Goal: Information Seeking & Learning: Learn about a topic

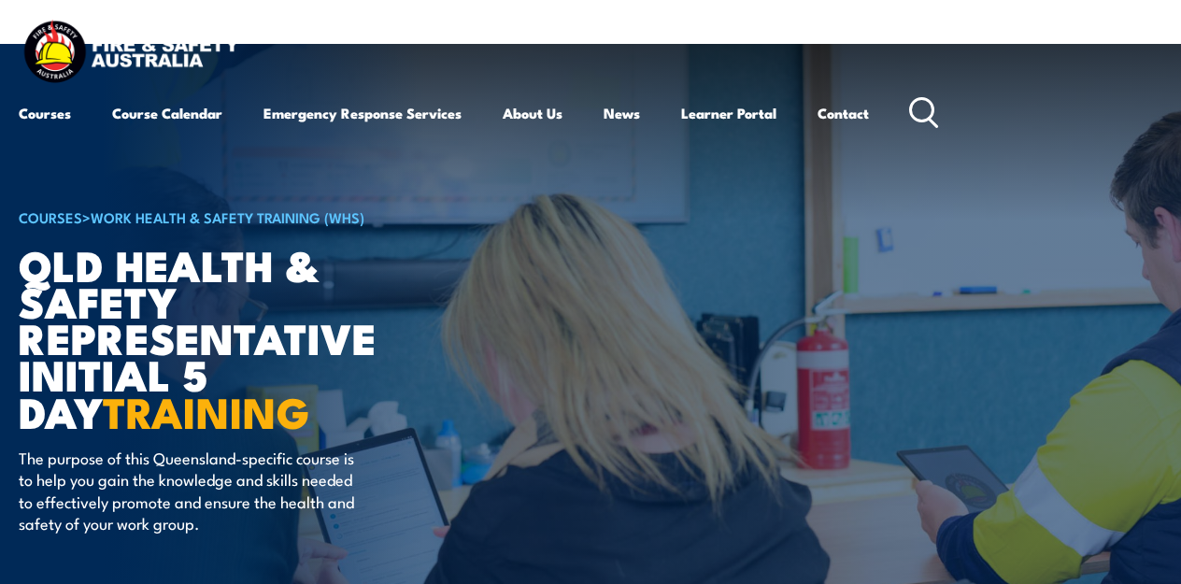
click at [937, 108] on icon at bounding box center [924, 112] width 30 height 31
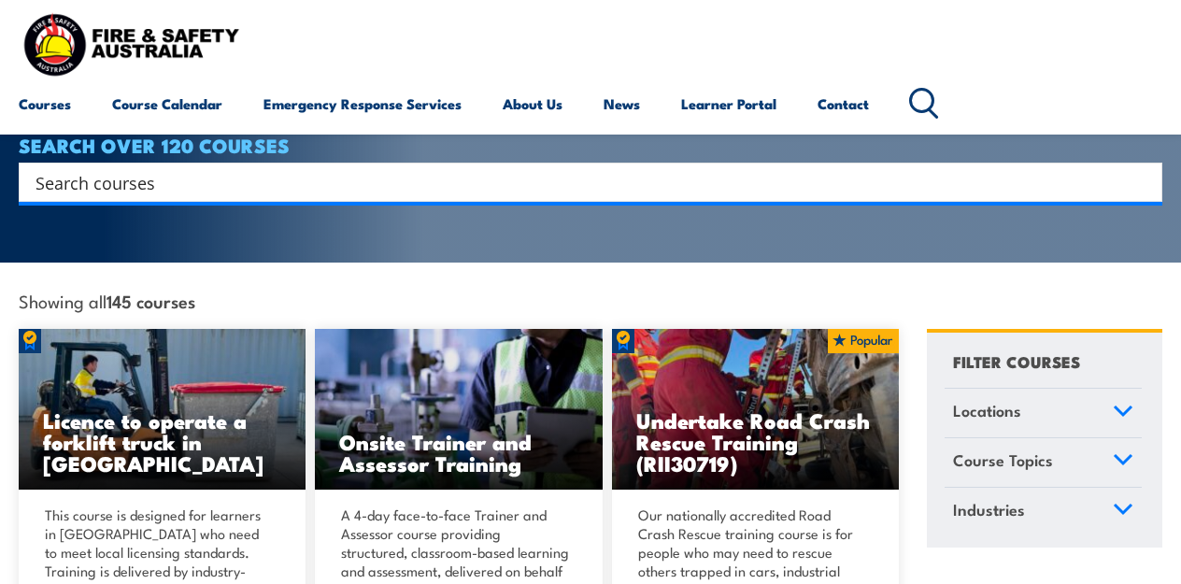
scroll to position [344, 0]
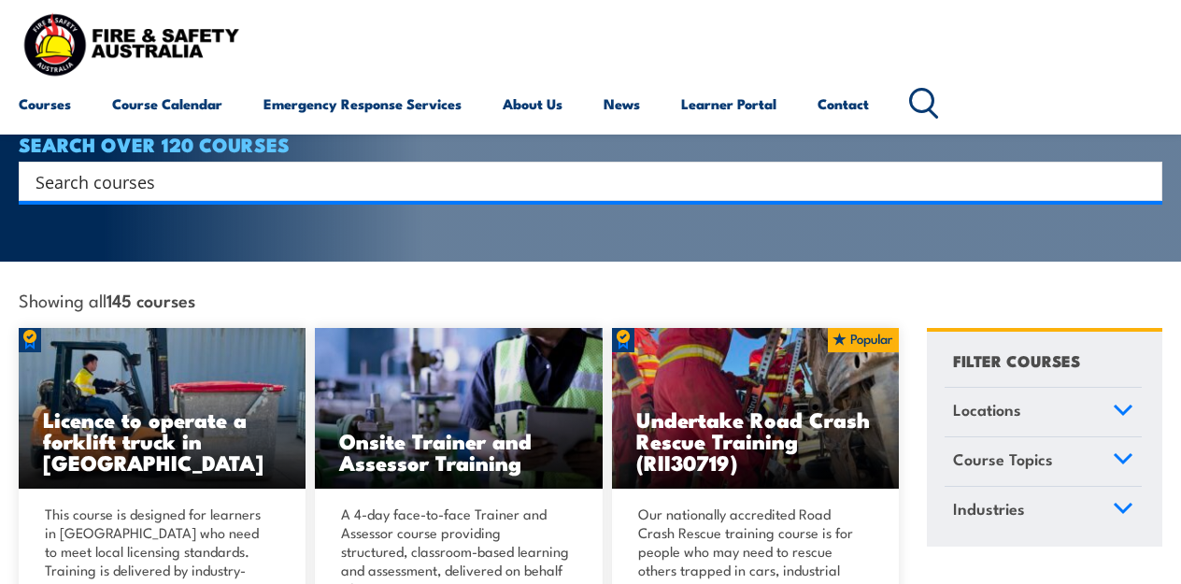
click at [497, 167] on input "Search input" at bounding box center [577, 181] width 1085 height 28
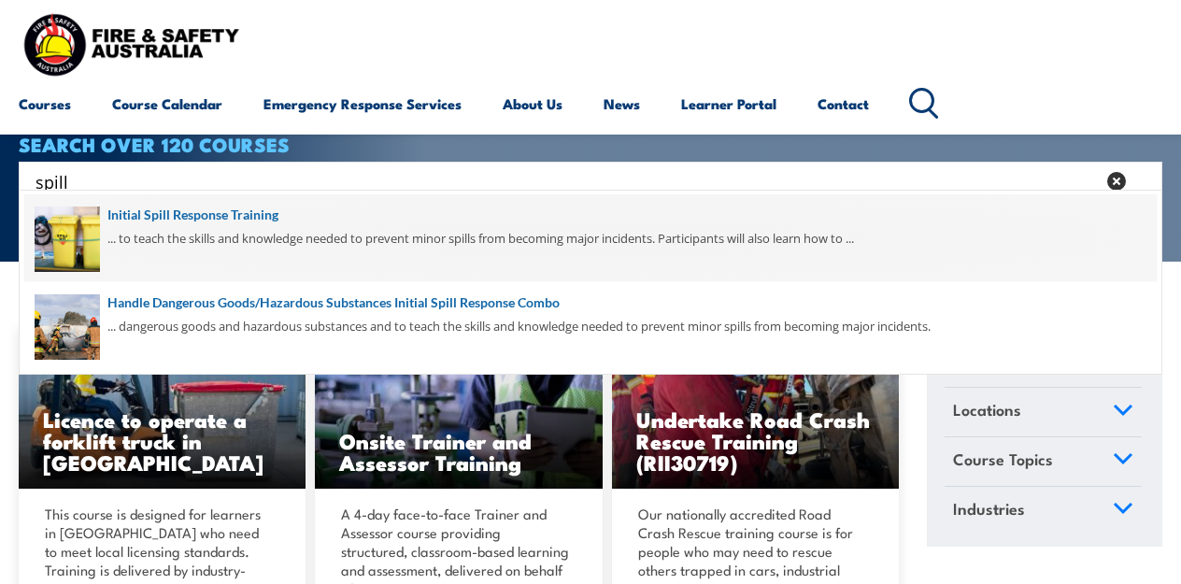
type input "spill"
click at [216, 222] on span at bounding box center [590, 238] width 1132 height 88
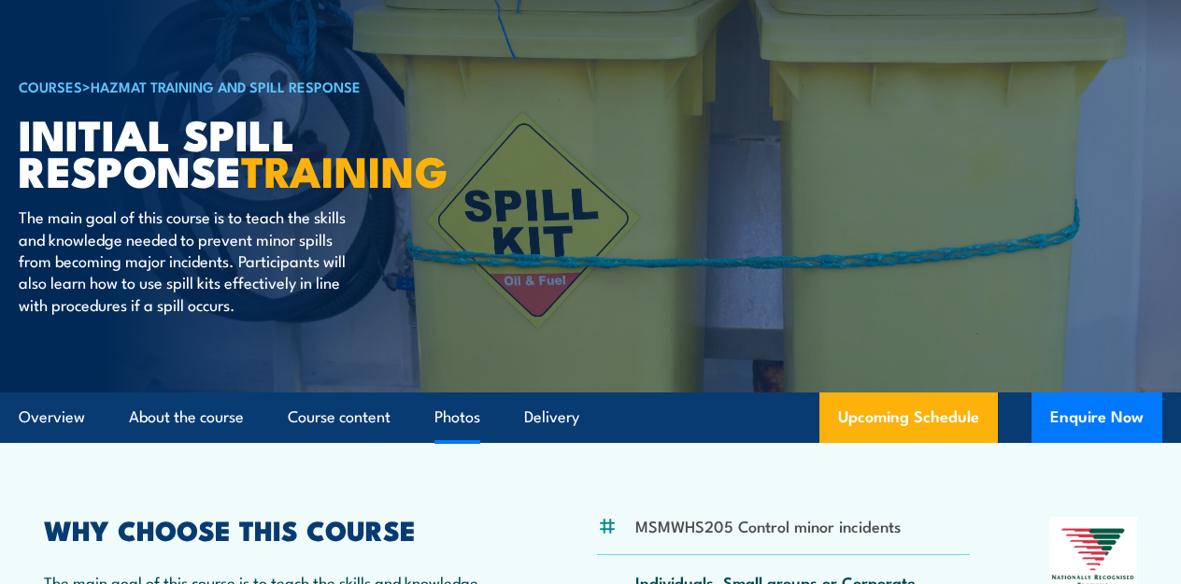
click at [464, 434] on link "Photos" at bounding box center [457, 417] width 46 height 50
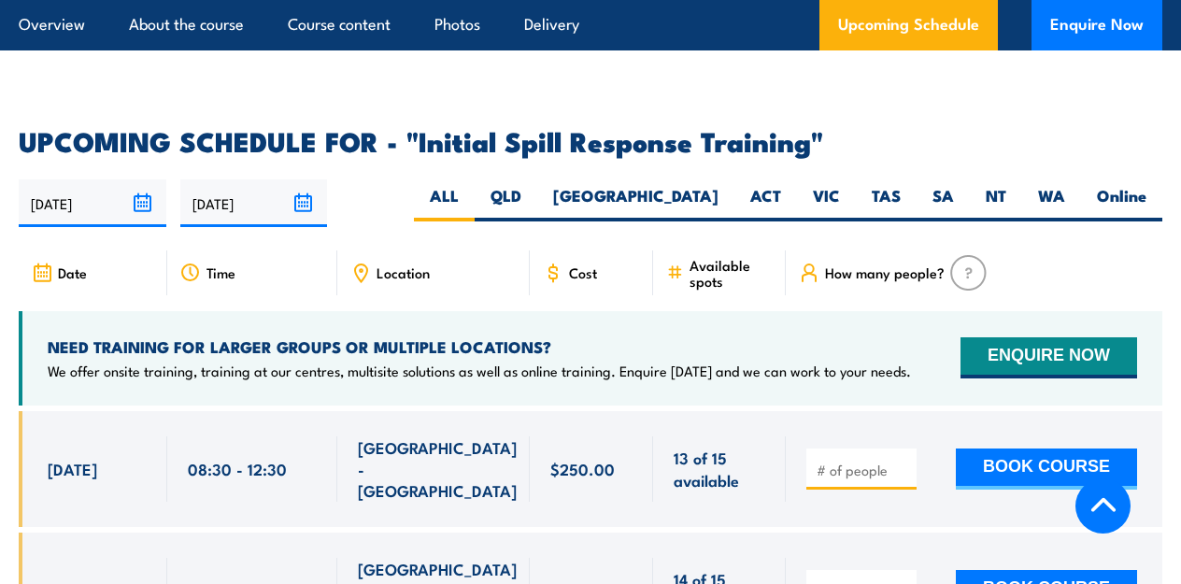
scroll to position [2675, 0]
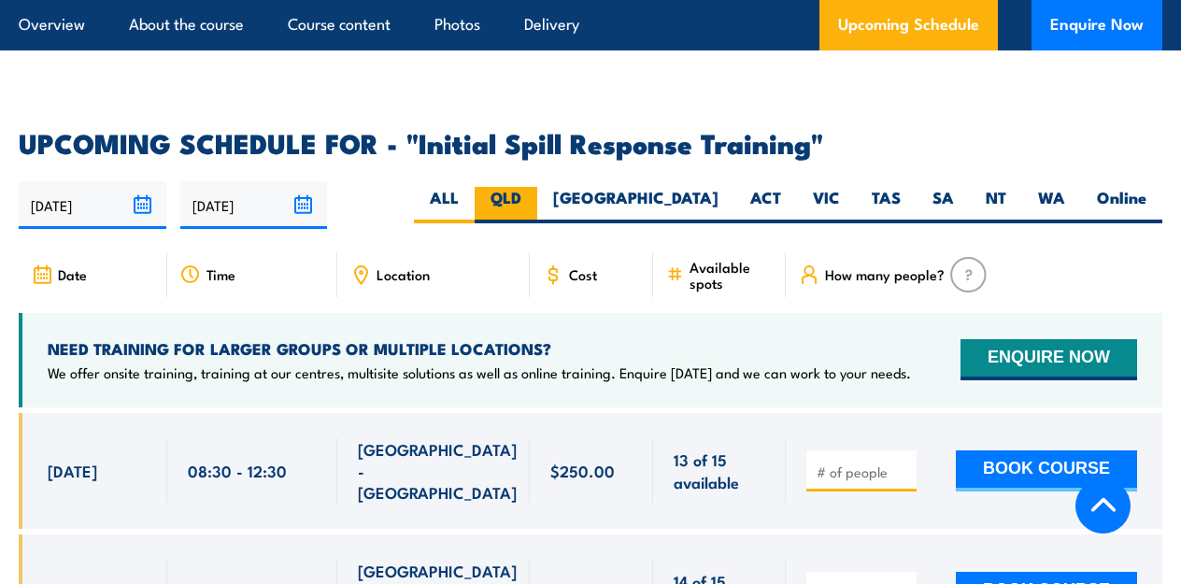
click at [537, 187] on label "QLD" at bounding box center [505, 205] width 63 height 36
click at [533, 187] on input "QLD" at bounding box center [527, 193] width 12 height 12
radio input "true"
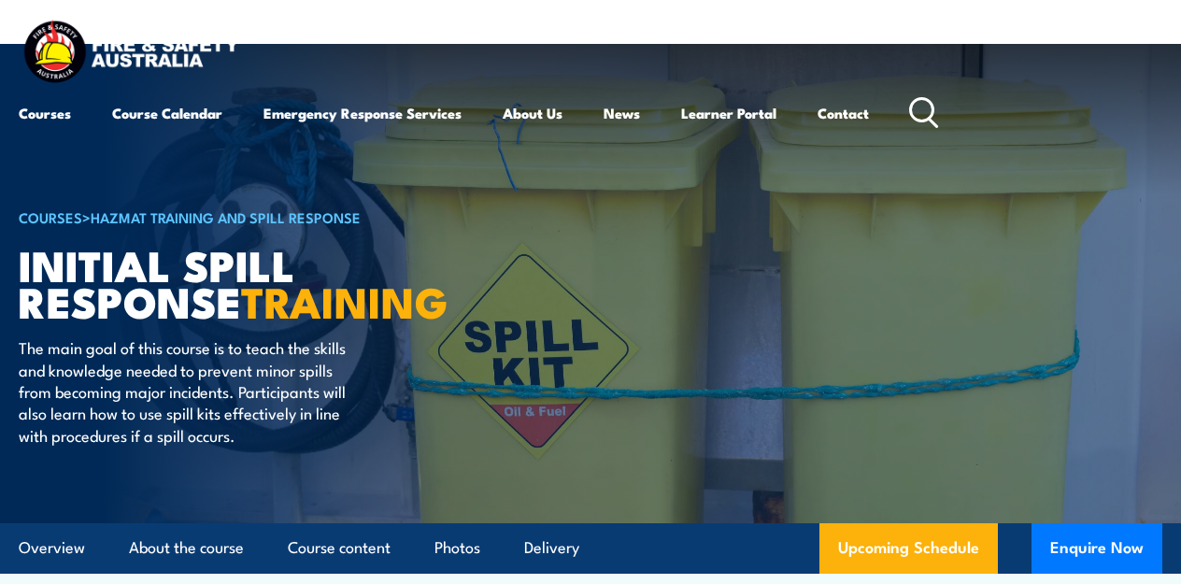
click at [935, 112] on icon at bounding box center [924, 112] width 30 height 31
